Goal: Information Seeking & Learning: Learn about a topic

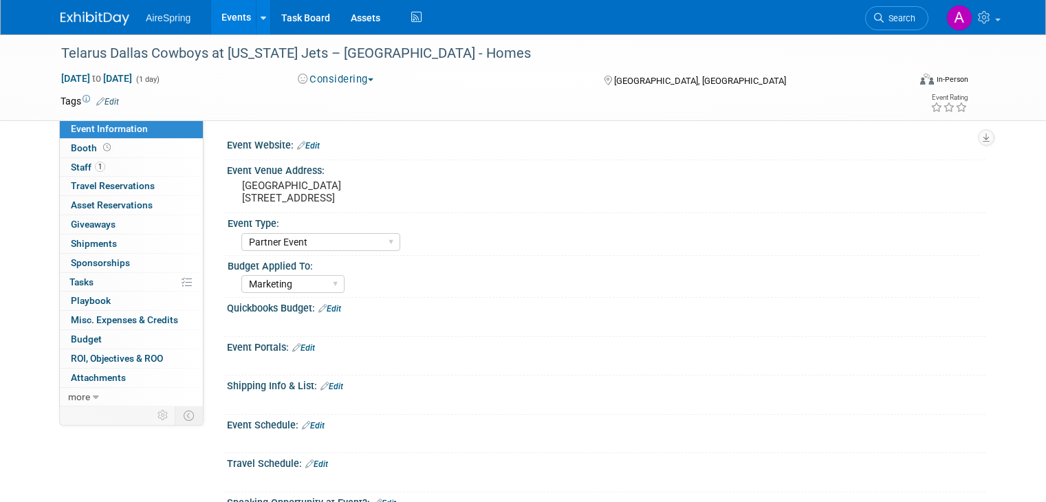
select select "Partner Event"
select select "Marketing"
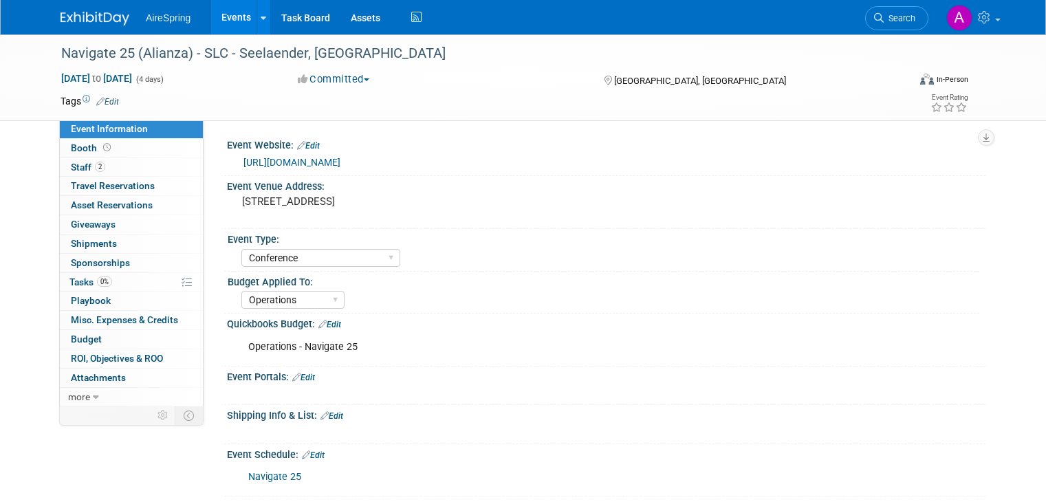
select select "Conference"
select select "Operations"
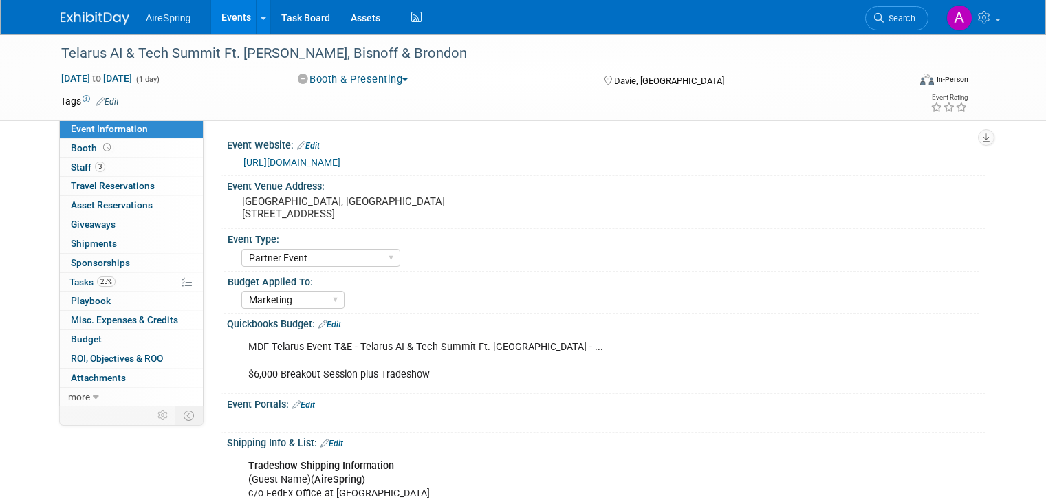
select select "Partner Event"
select select "Marketing"
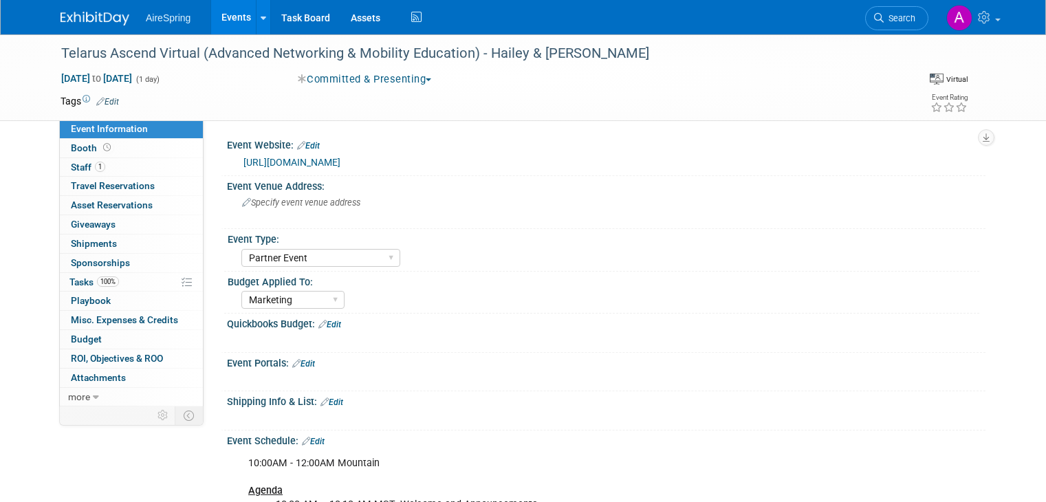
select select "Partner Event"
select select "Marketing"
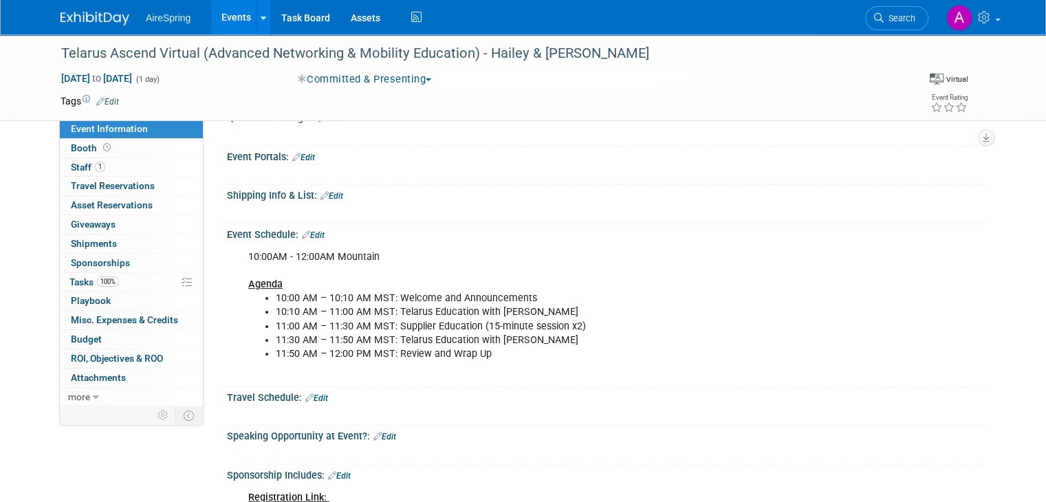
click at [223, 27] on link "Events" at bounding box center [236, 17] width 50 height 34
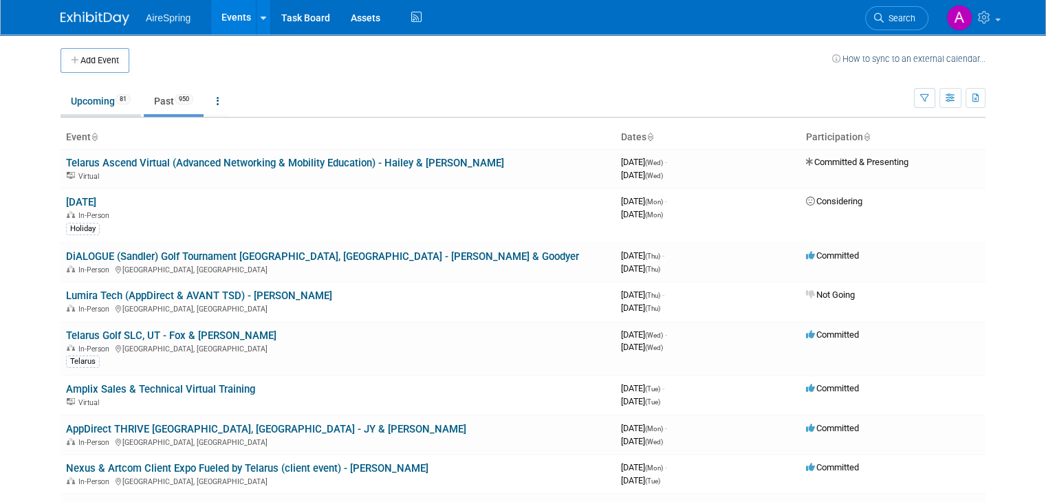
click at [91, 104] on link "Upcoming 81" at bounding box center [101, 101] width 80 height 26
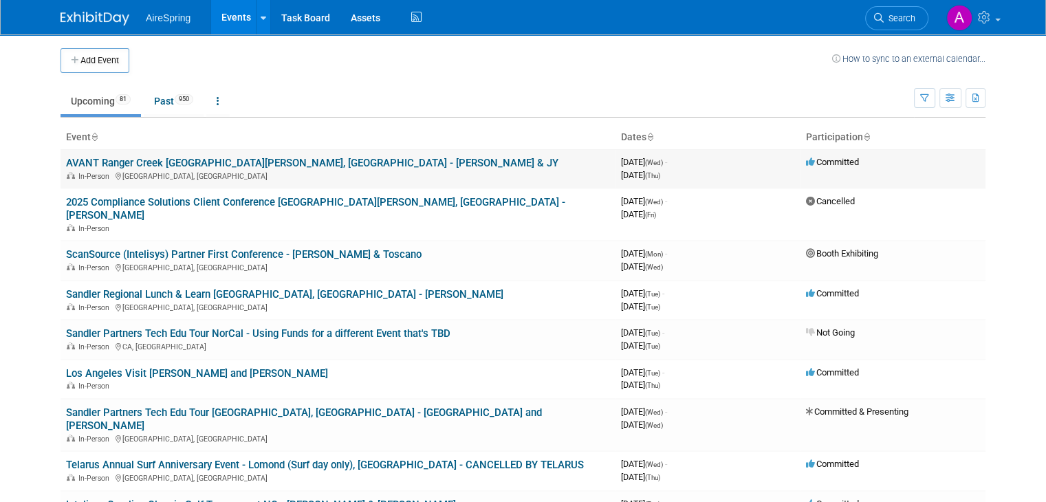
click at [283, 159] on link "AVANT Ranger Creek [GEOGRAPHIC_DATA][PERSON_NAME], [GEOGRAPHIC_DATA] - [PERSON_…" at bounding box center [312, 163] width 492 height 12
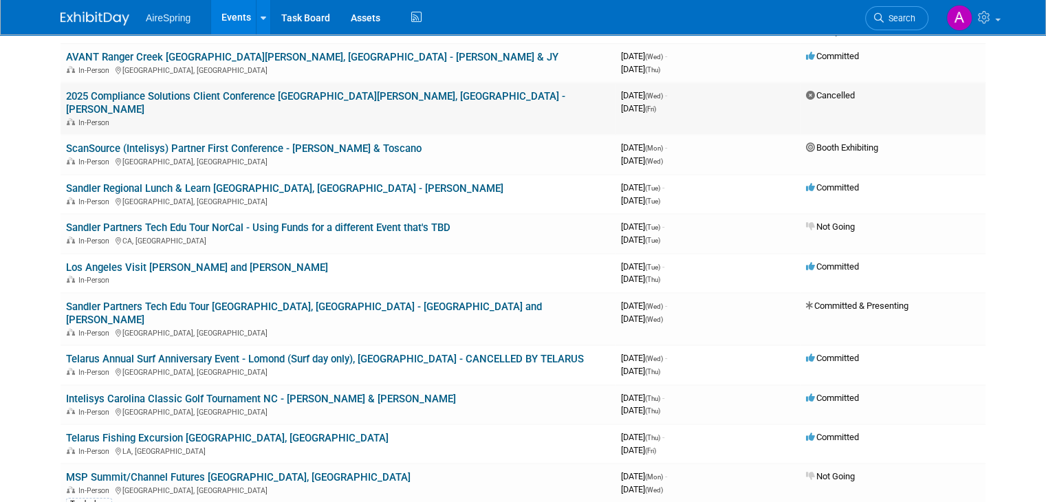
scroll to position [138, 0]
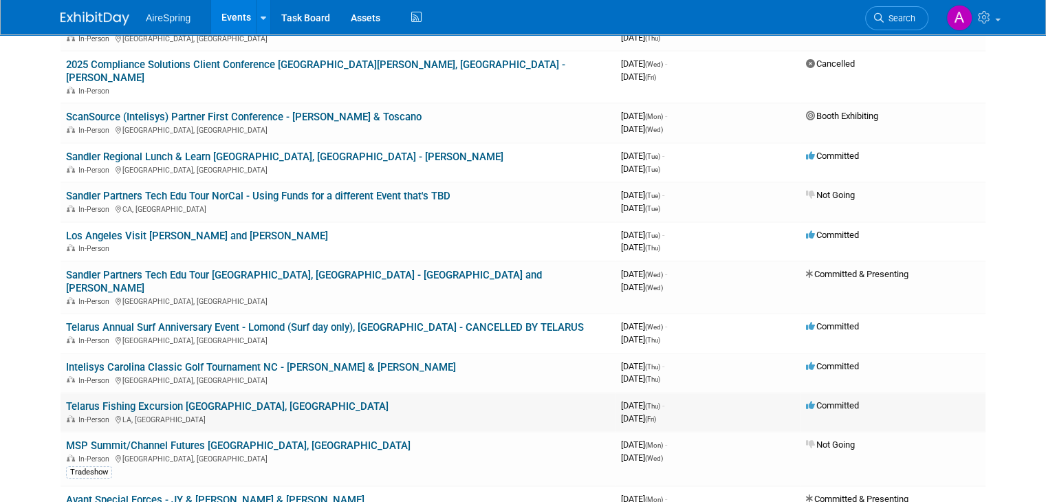
click at [204, 400] on link "Telarus Fishing Excursion Venice, LA - JY" at bounding box center [227, 406] width 322 height 12
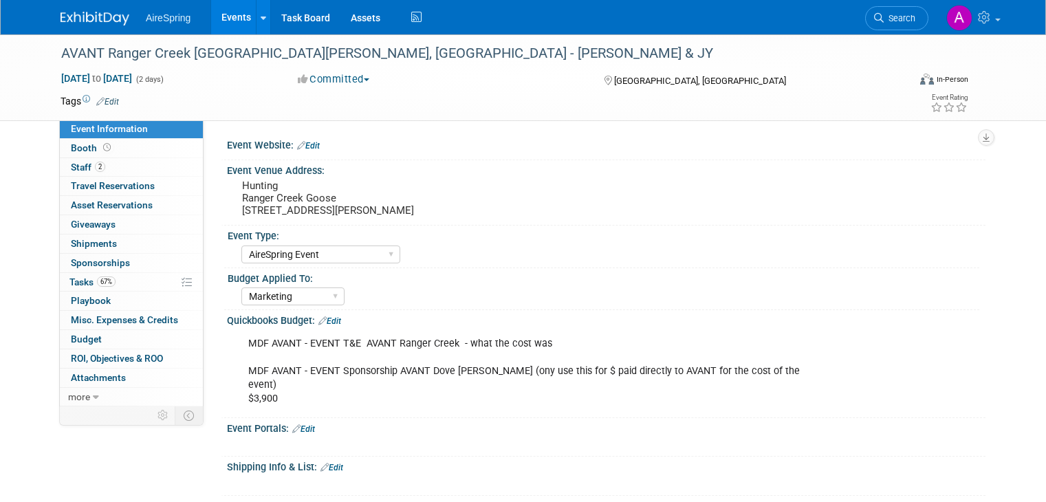
select select "AireSpring Event"
select select "Marketing"
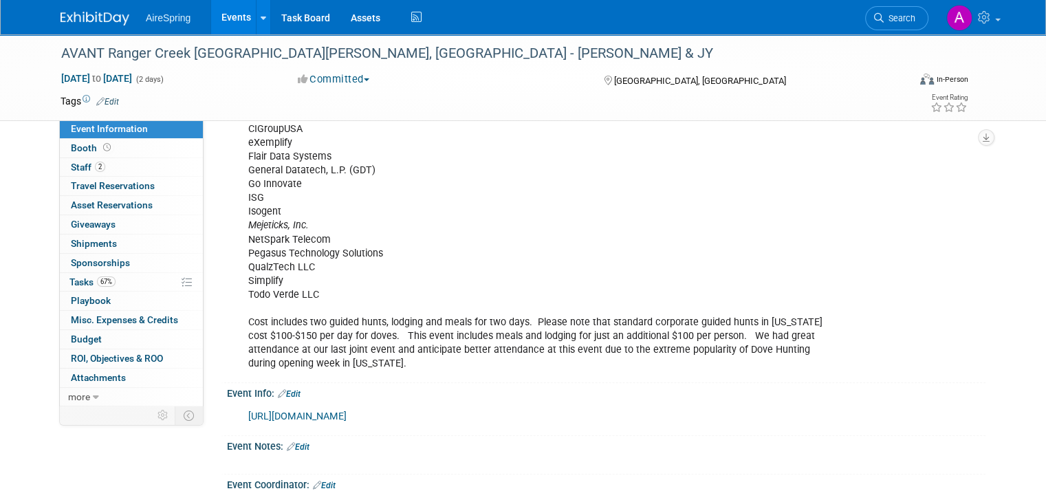
scroll to position [682, 0]
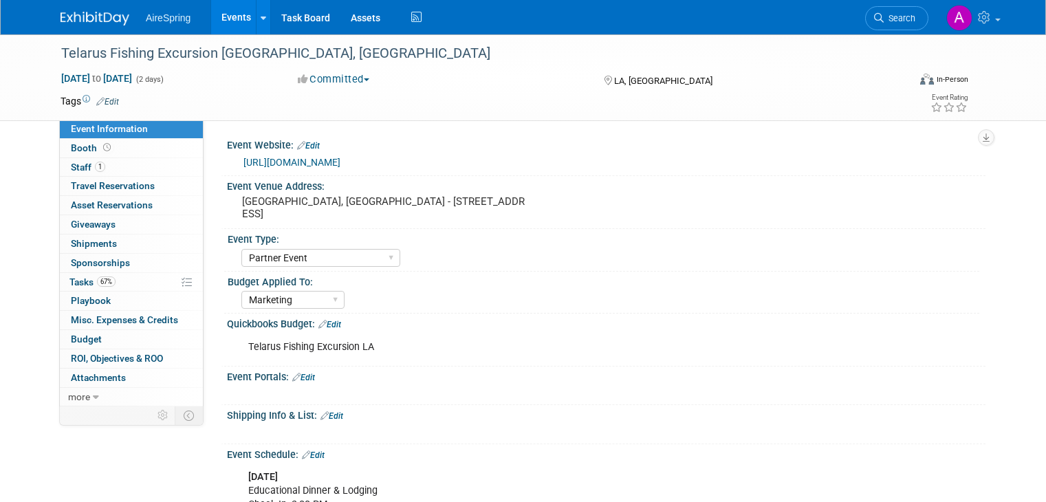
select select "Partner Event"
select select "Marketing"
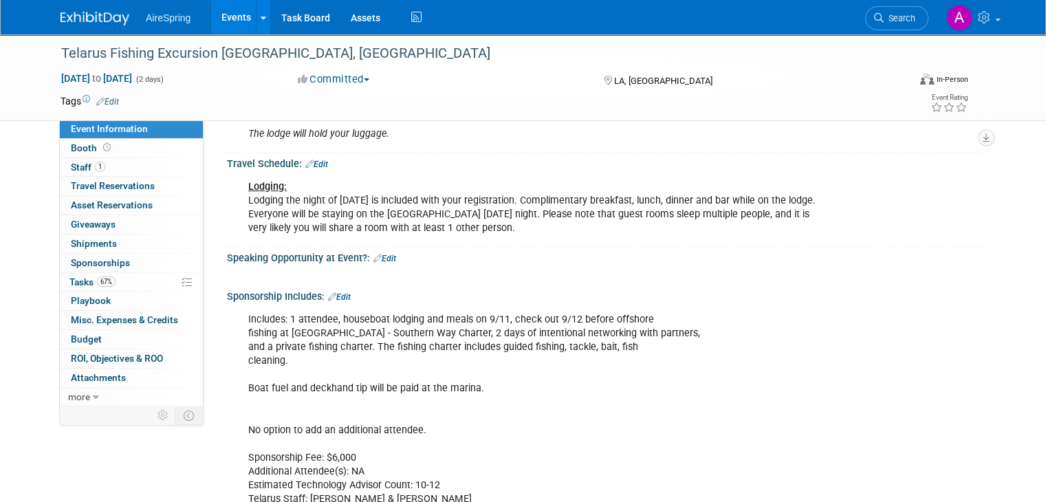
scroll to position [550, 0]
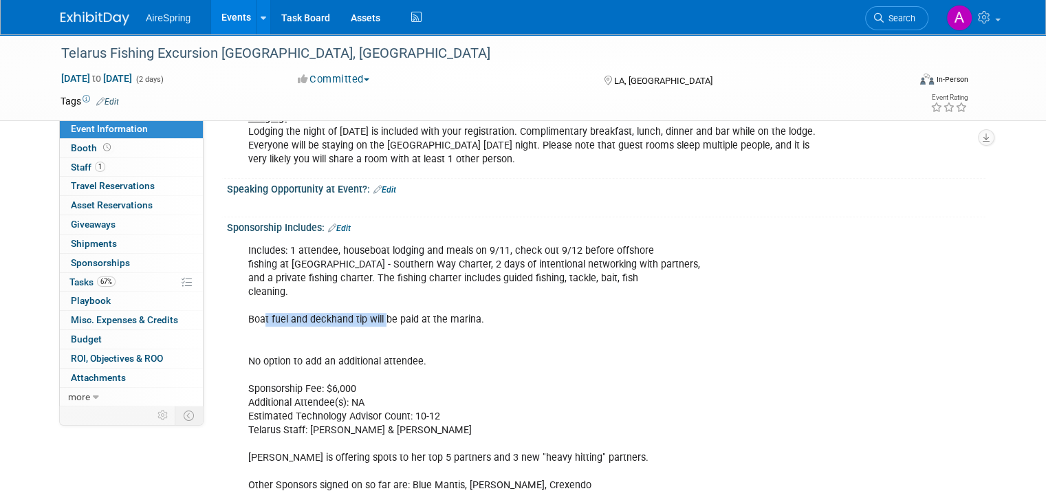
drag, startPoint x: 253, startPoint y: 325, endPoint x: 371, endPoint y: 324, distance: 118.3
click at [371, 324] on div "Includes: 1 attendee, houseboat lodging and meals on 9/11, check out 9/12 befor…" at bounding box center [539, 368] width 600 height 262
click at [356, 347] on div "Includes: 1 attendee, houseboat lodging and meals on 9/11, check out 9/12 befor…" at bounding box center [539, 368] width 600 height 262
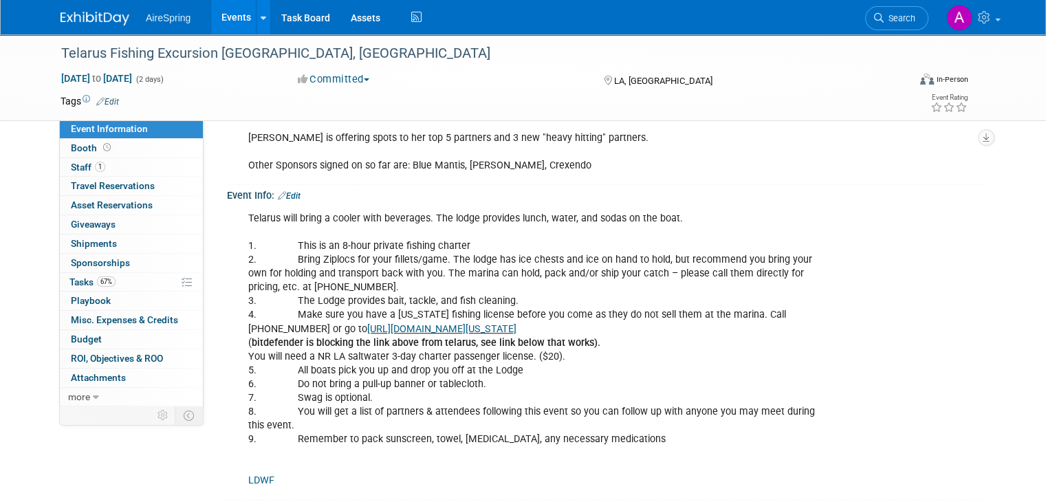
scroll to position [894, 0]
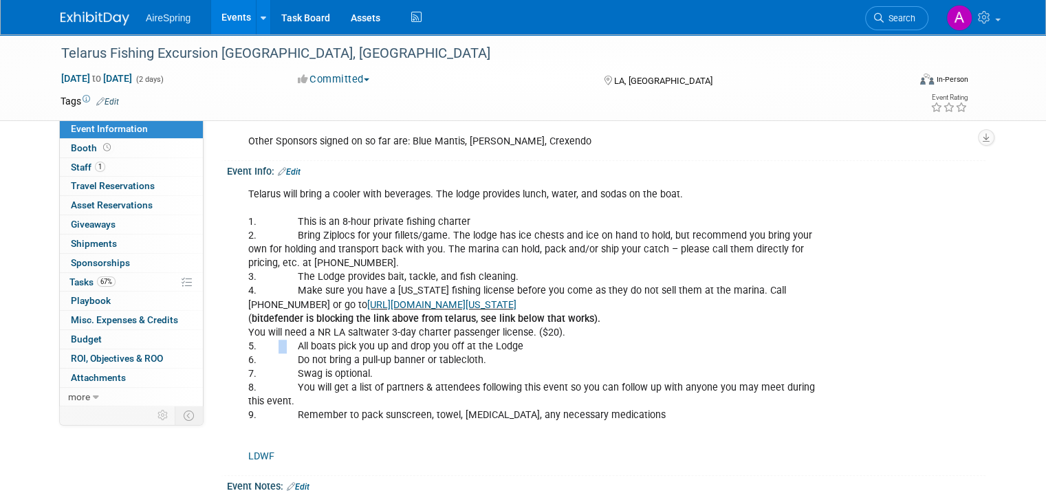
drag, startPoint x: 262, startPoint y: 353, endPoint x: 270, endPoint y: 354, distance: 8.3
click at [270, 354] on div "Telarus will bring a cooler with beverages. The lodge provides lunch, water, an…" at bounding box center [539, 326] width 600 height 290
click at [273, 372] on div "Telarus will bring a cooler with beverages. The lodge provides lunch, water, an…" at bounding box center [539, 326] width 600 height 290
click at [278, 389] on div "Telarus will bring a cooler with beverages. The lodge provides lunch, water, an…" at bounding box center [539, 326] width 600 height 290
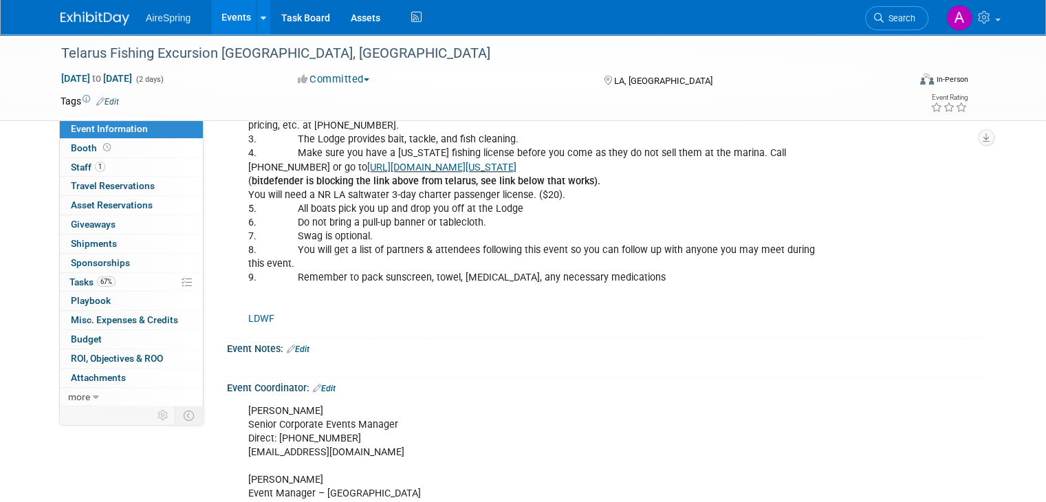
click at [349, 294] on div "Telarus will bring a cooler with beverages. The lodge provides lunch, water, an…" at bounding box center [539, 188] width 600 height 290
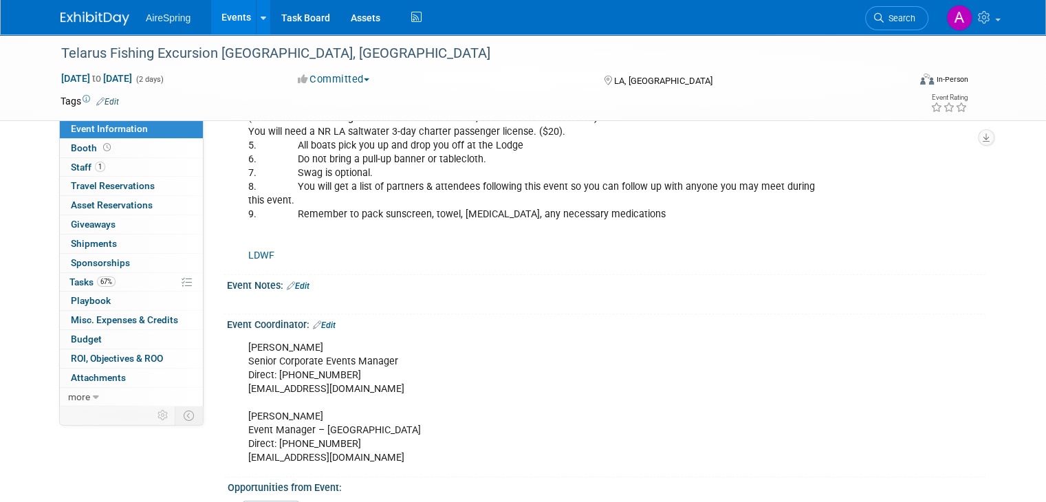
scroll to position [1169, 0]
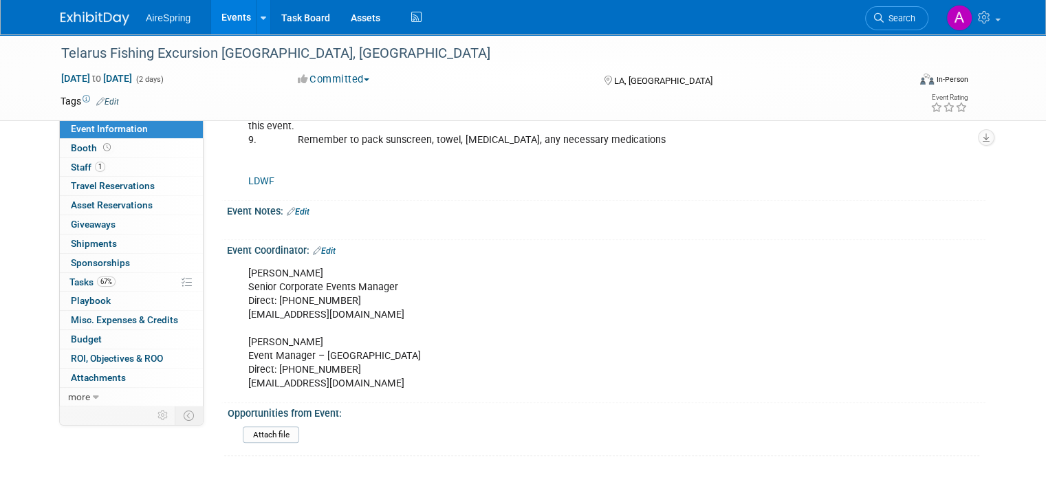
click at [248, 187] on link "LDWF" at bounding box center [261, 181] width 26 height 12
